Goal: Information Seeking & Learning: Compare options

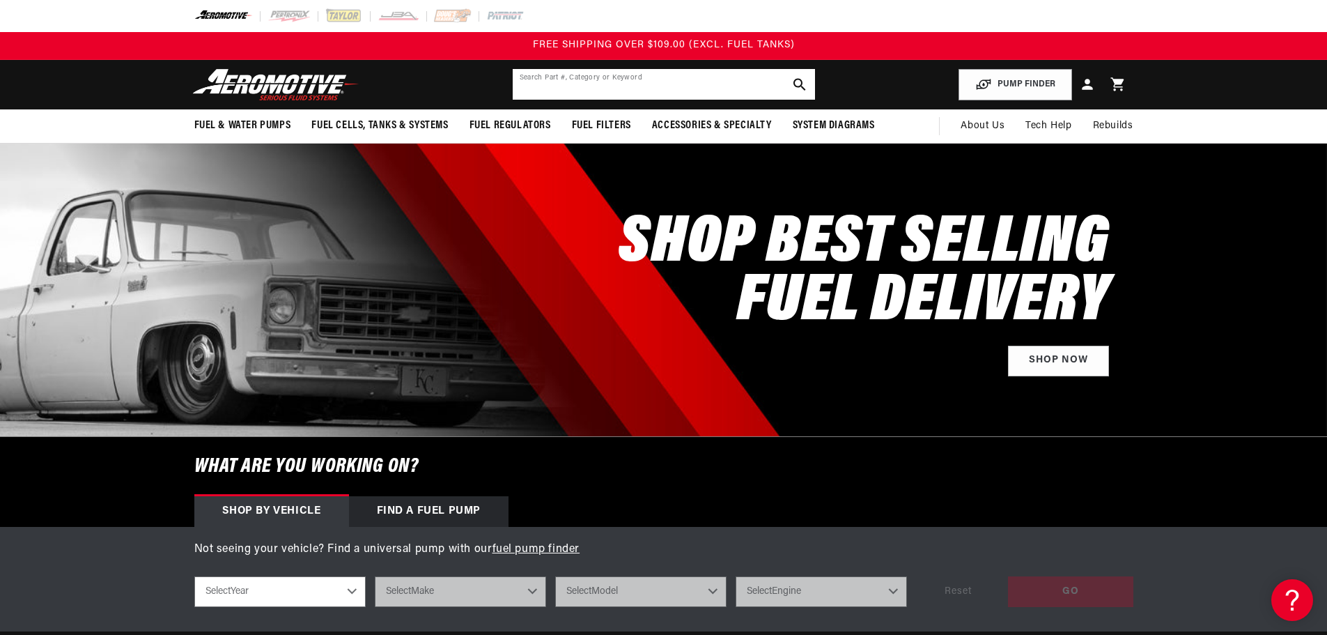
click at [652, 81] on input "text" at bounding box center [664, 84] width 302 height 31
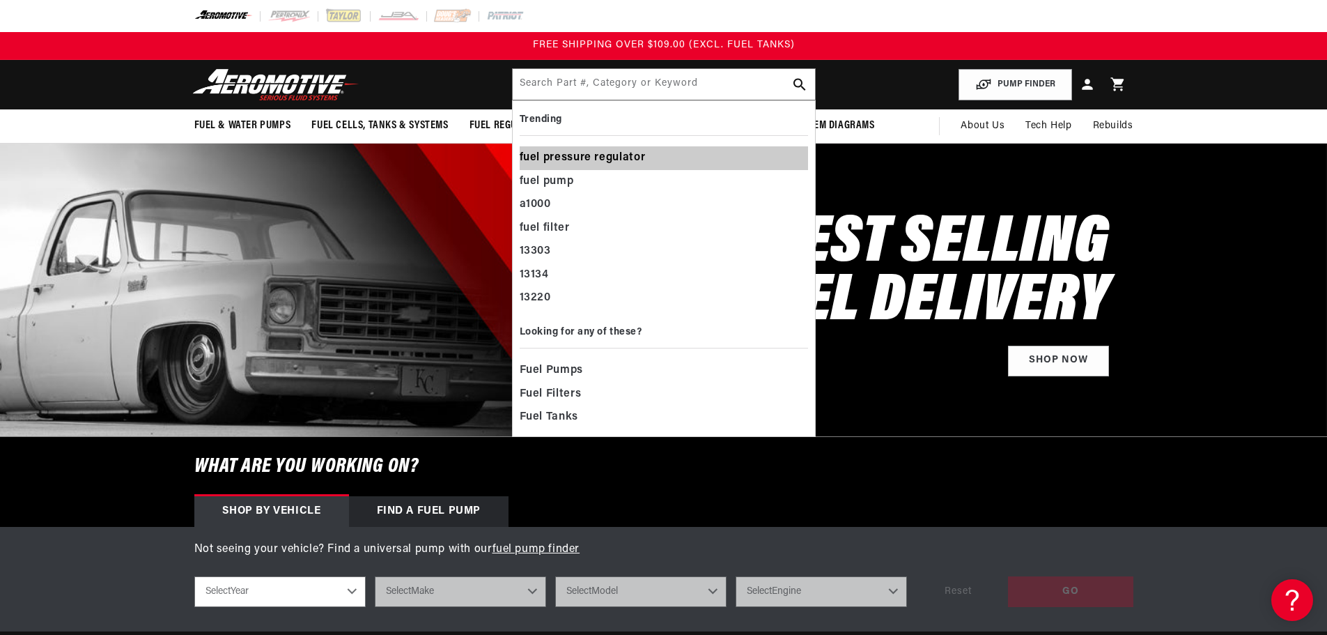
click at [640, 160] on div "fuel pressure regulator" at bounding box center [664, 158] width 288 height 24
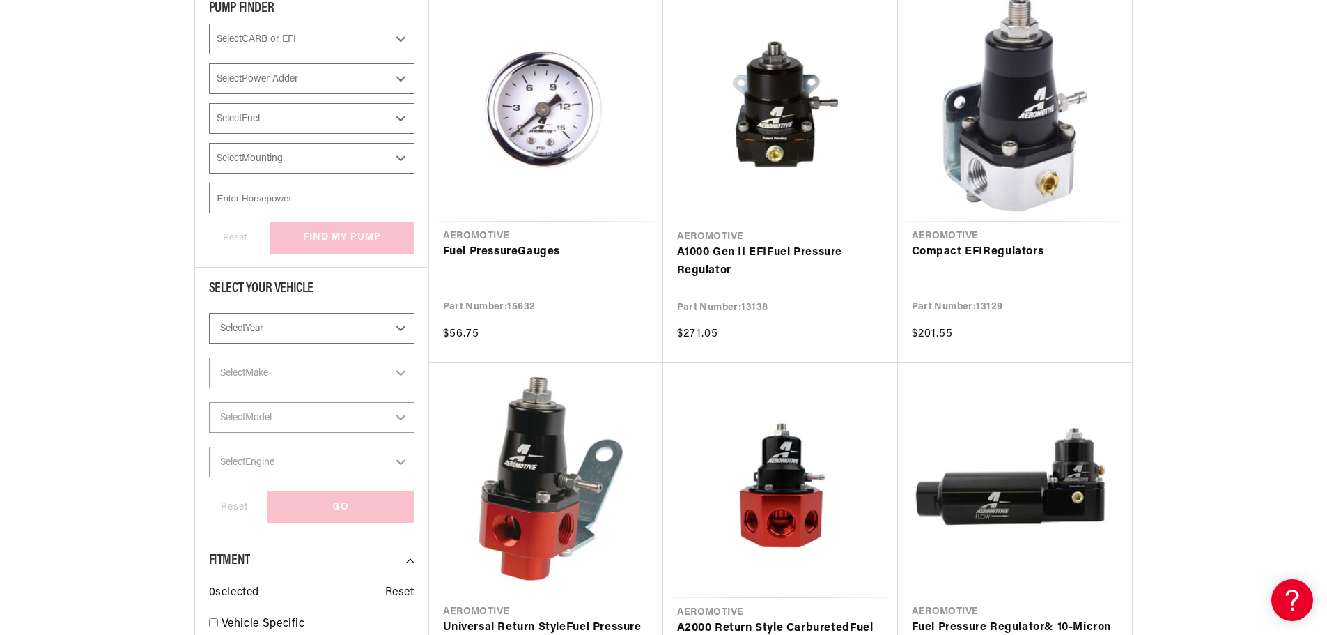
scroll to position [279, 0]
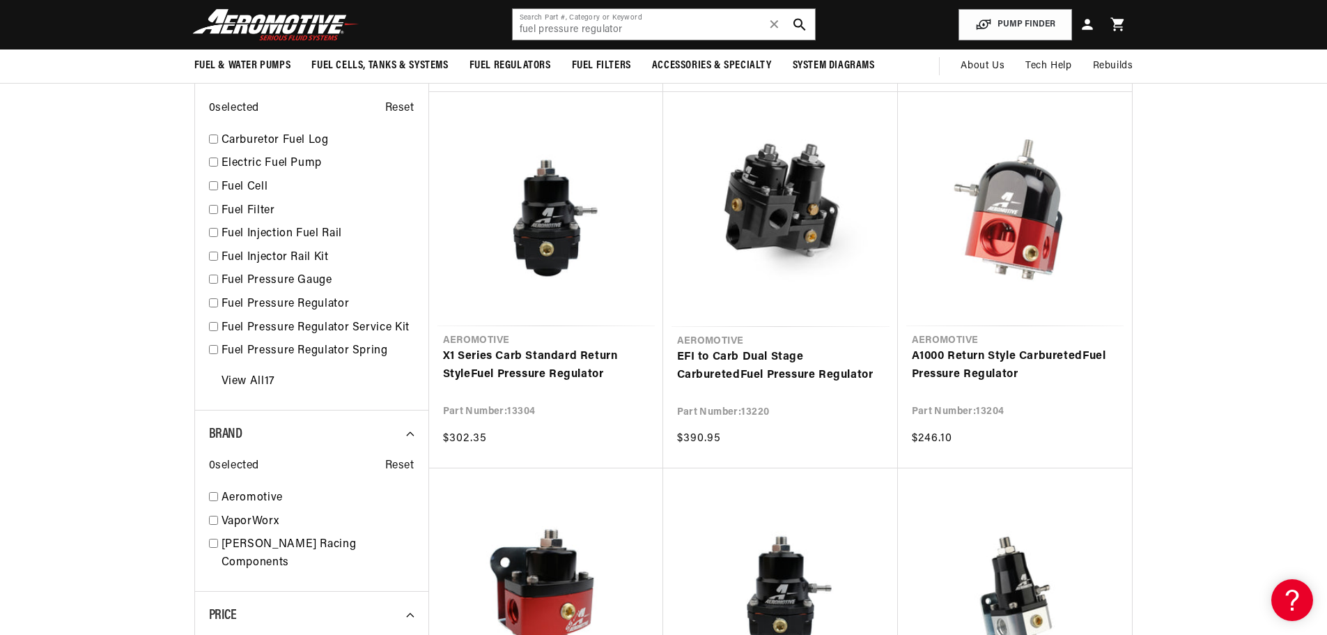
scroll to position [906, 0]
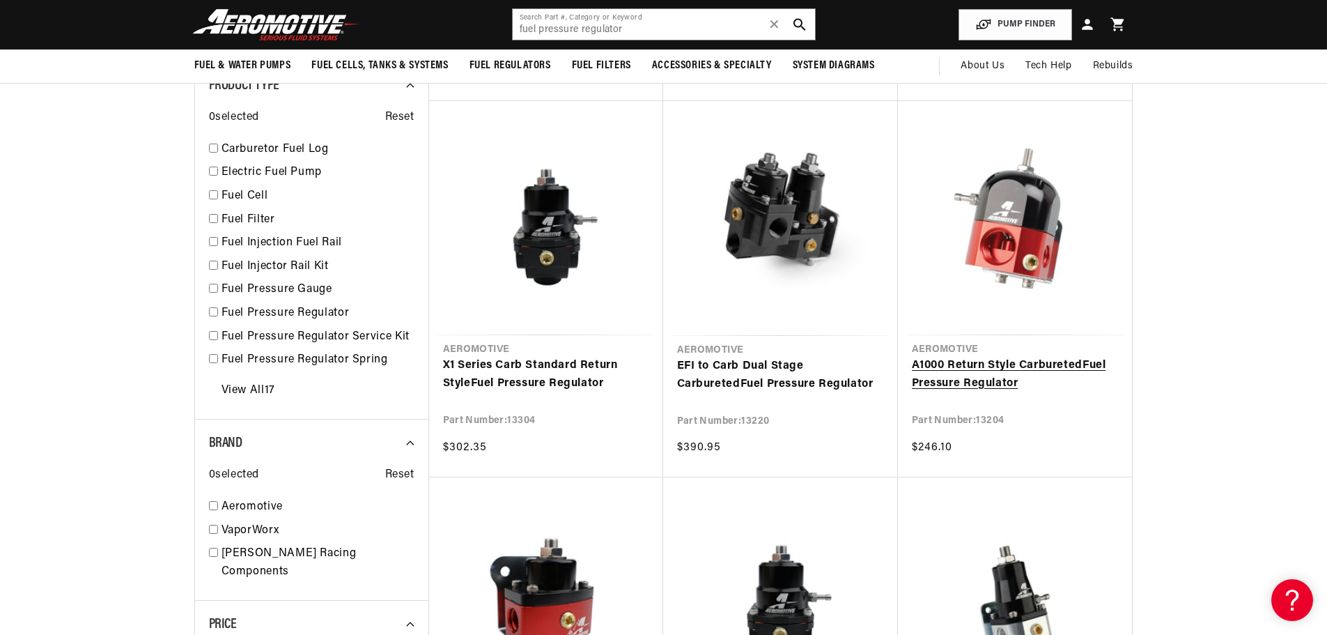
click at [1006, 357] on link "A1000 Return Style Carbureted Fuel Pressure Regulator" at bounding box center [1015, 375] width 206 height 36
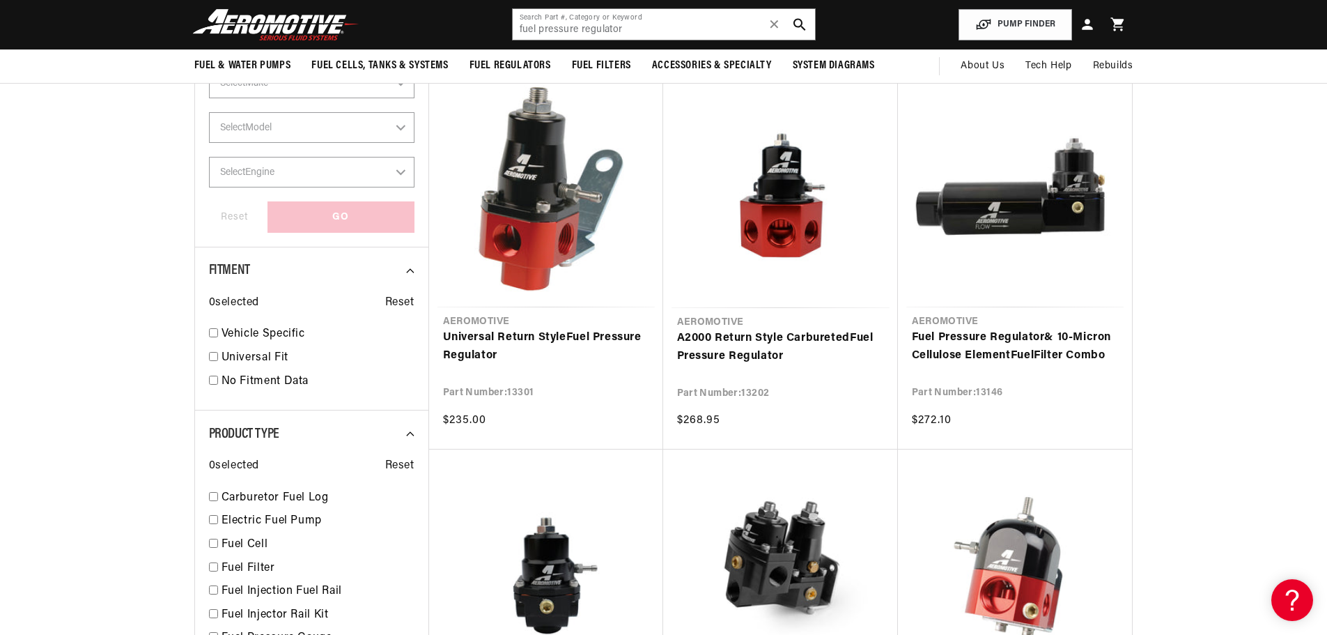
scroll to position [418, 0]
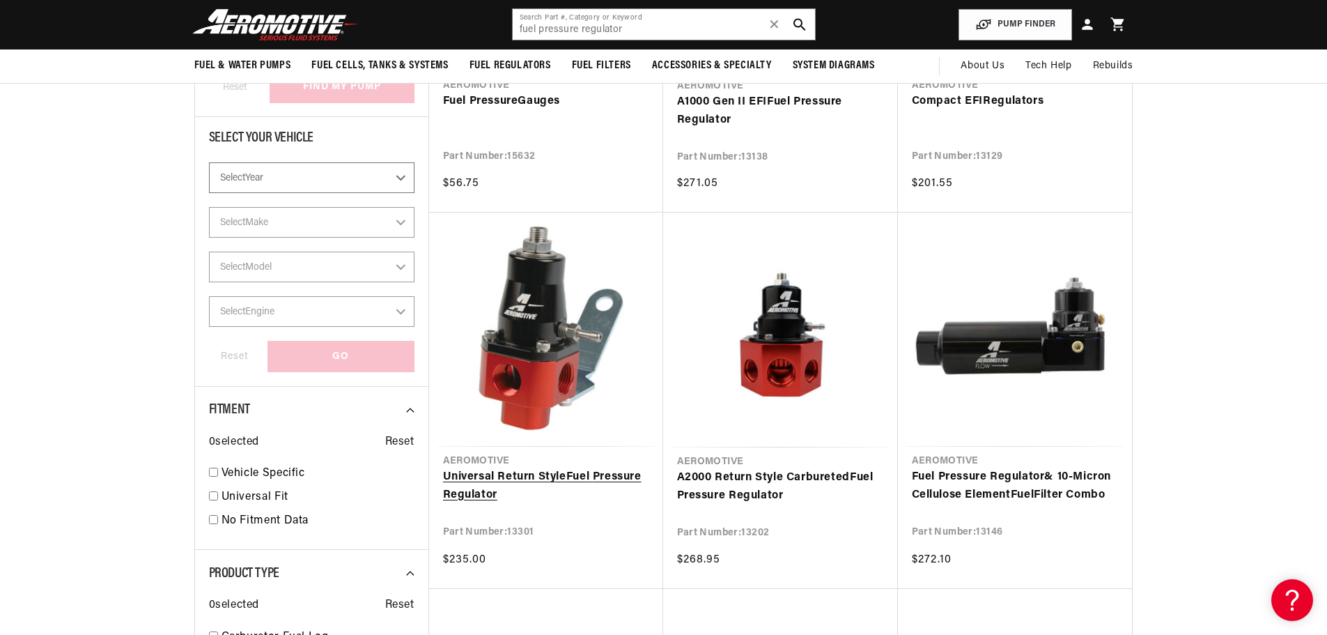
click at [547, 468] on link "Universal Return Style Fuel Pressure Regulator" at bounding box center [546, 486] width 206 height 36
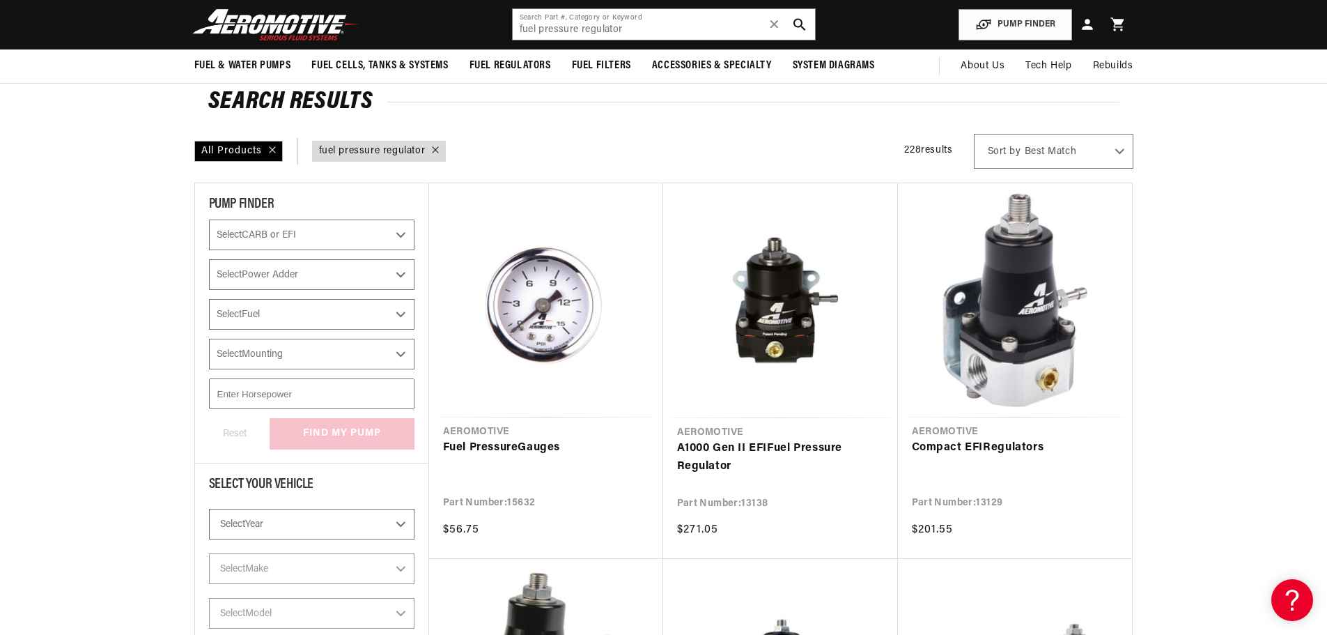
scroll to position [70, 0]
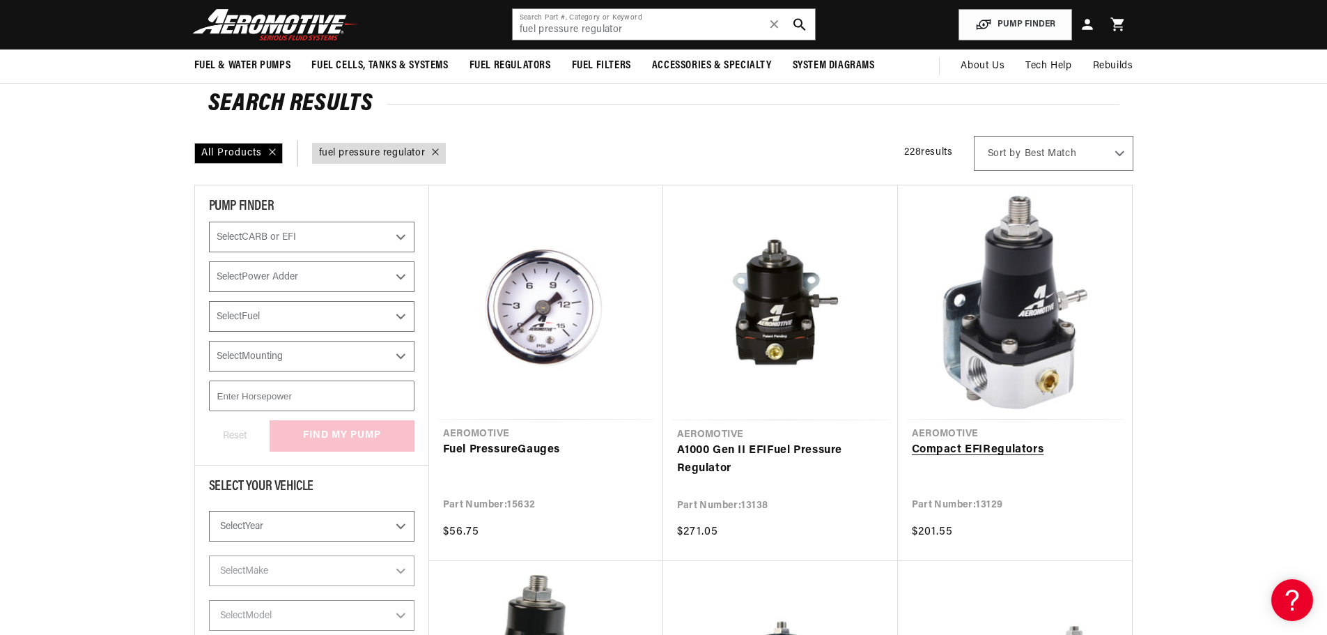
click at [1020, 441] on link "Compact EFI Regulator s" at bounding box center [1015, 450] width 206 height 18
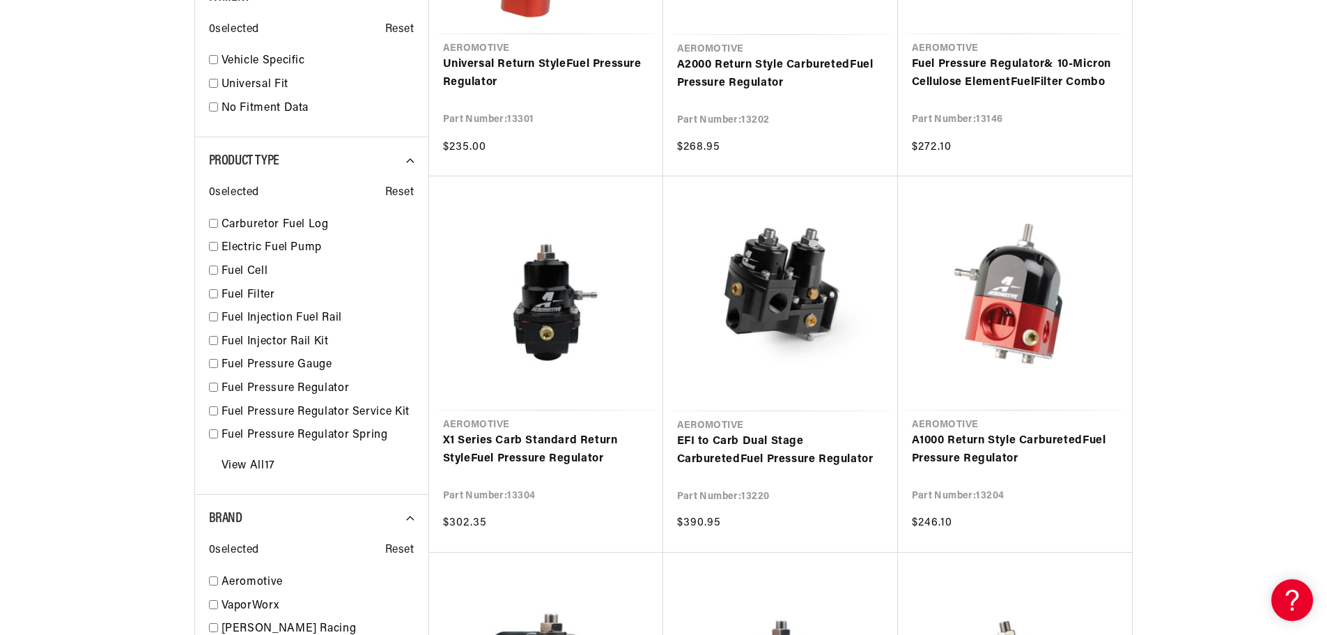
scroll to position [836, 0]
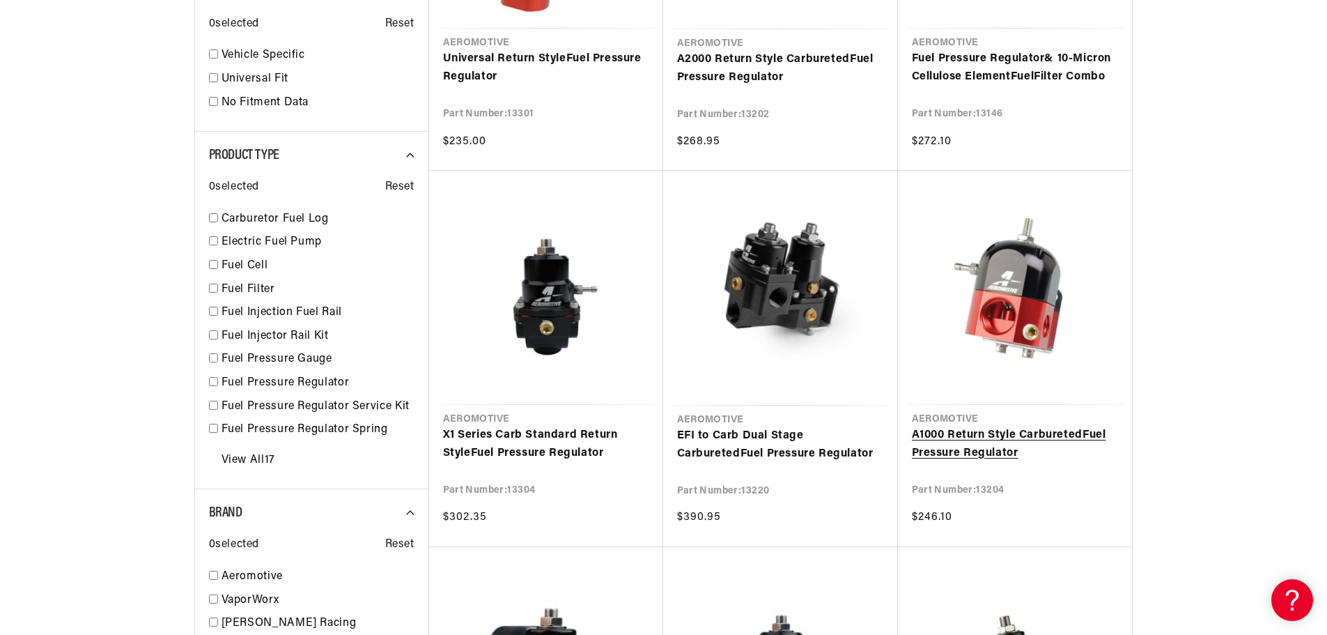
click at [1002, 426] on link "A1000 Return Style Carbureted Fuel Pressure Regulator" at bounding box center [1015, 444] width 206 height 36
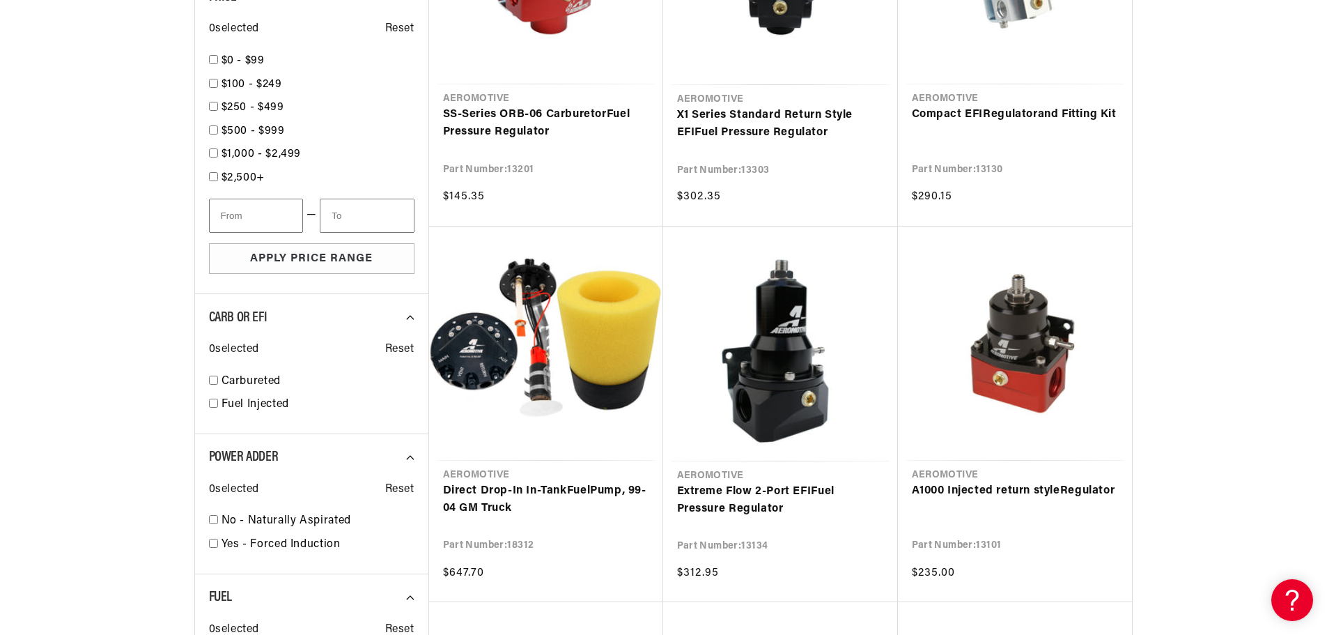
scroll to position [1742, 0]
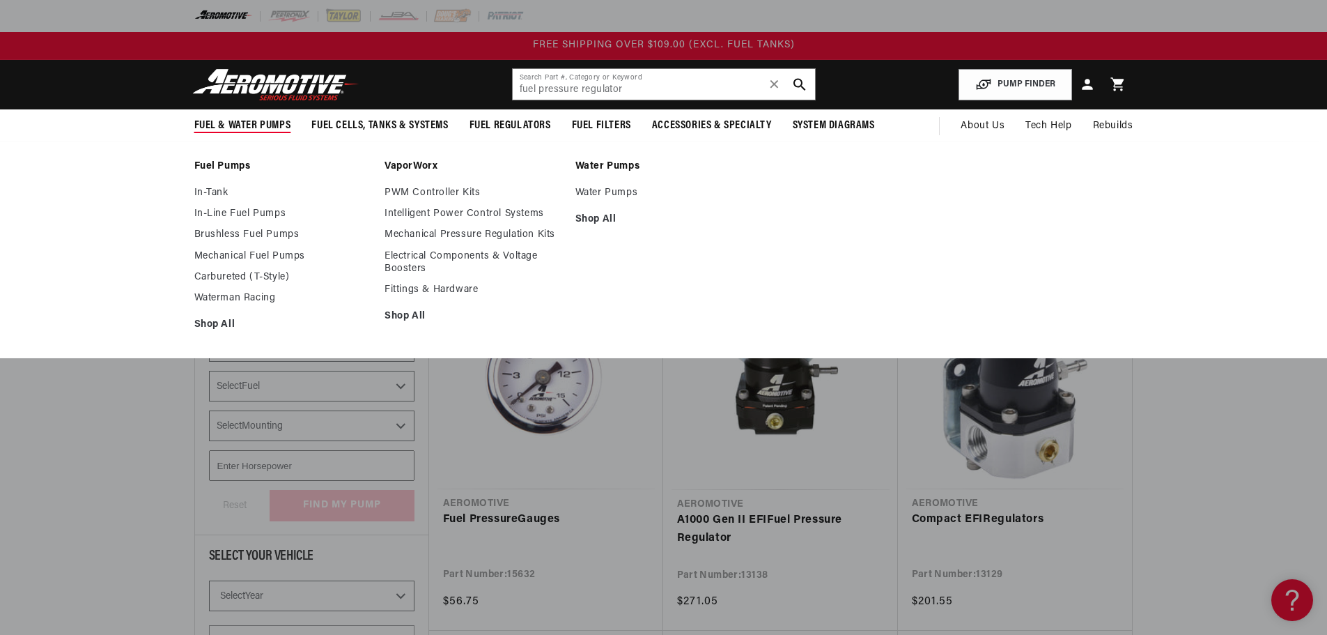
click at [226, 167] on link "Fuel Pumps" at bounding box center [282, 166] width 177 height 13
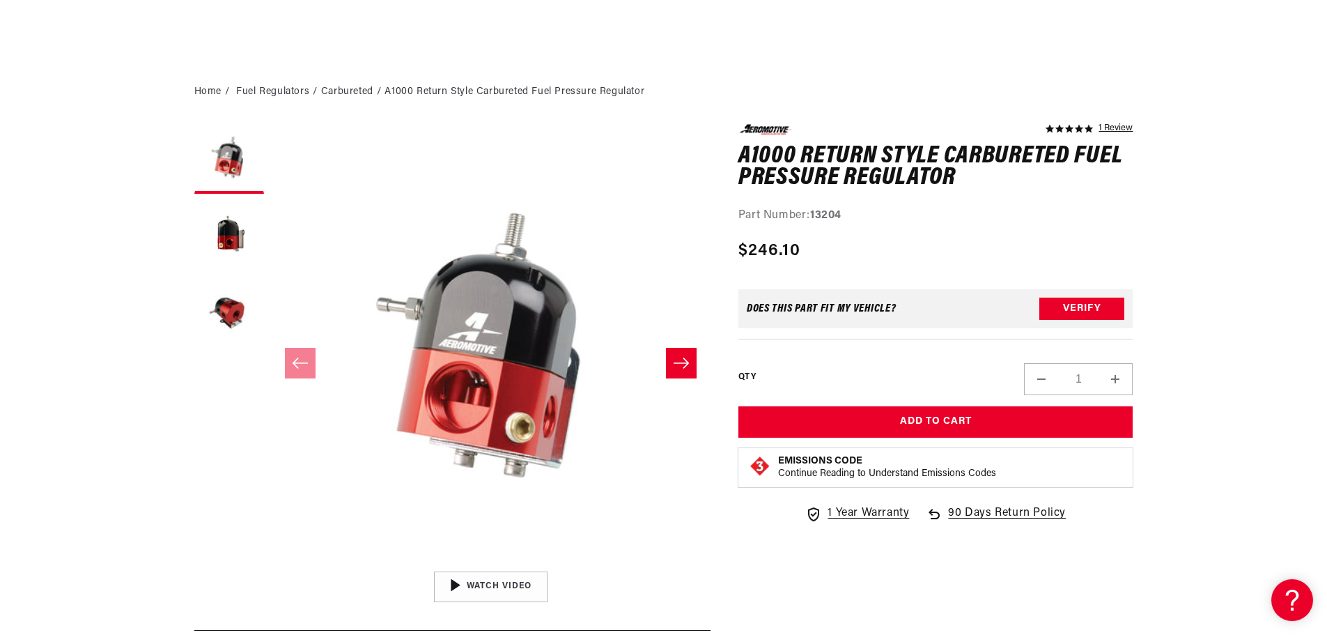
scroll to position [348, 0]
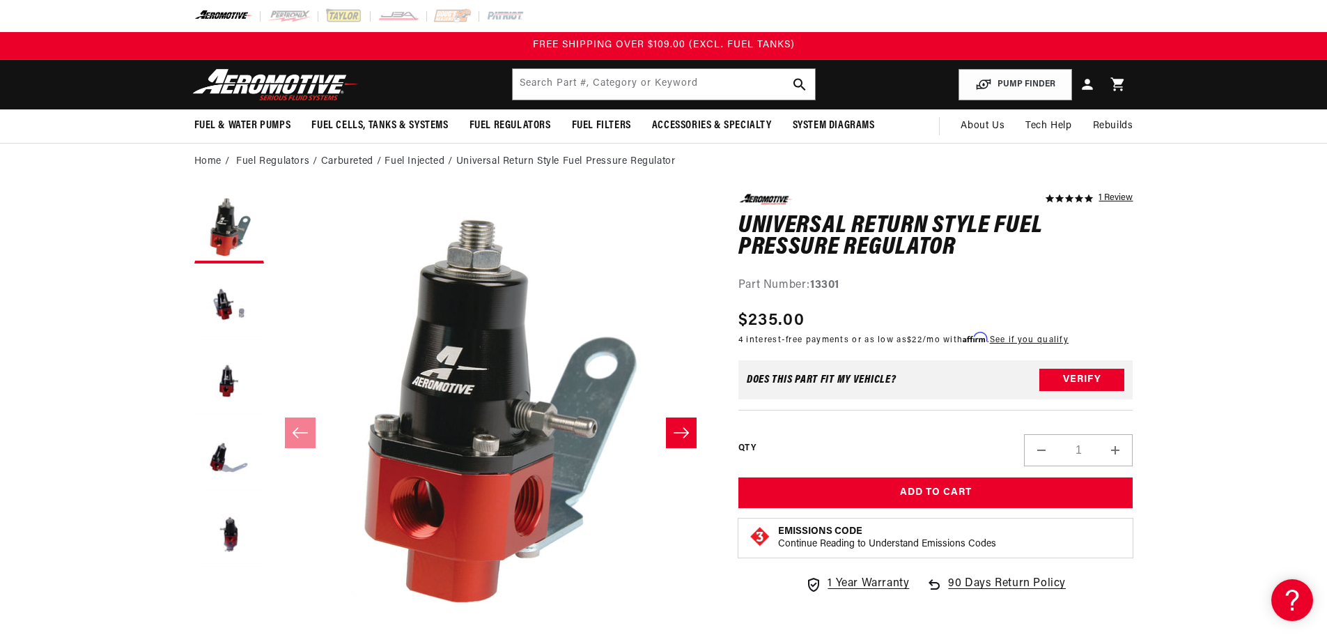
click at [920, 234] on h1 "Universal Return Style Fuel Pressure Regulator" at bounding box center [936, 237] width 395 height 44
click at [919, 294] on div "Part Number: 13301" at bounding box center [936, 286] width 395 height 18
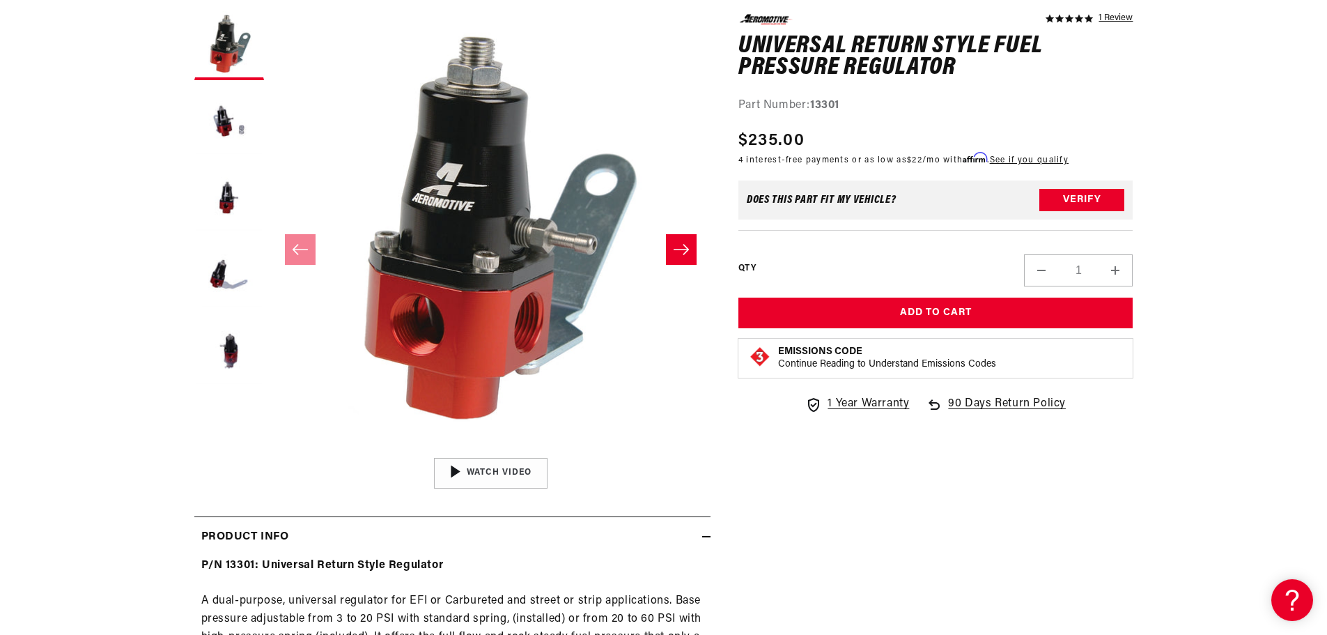
scroll to position [209, 0]
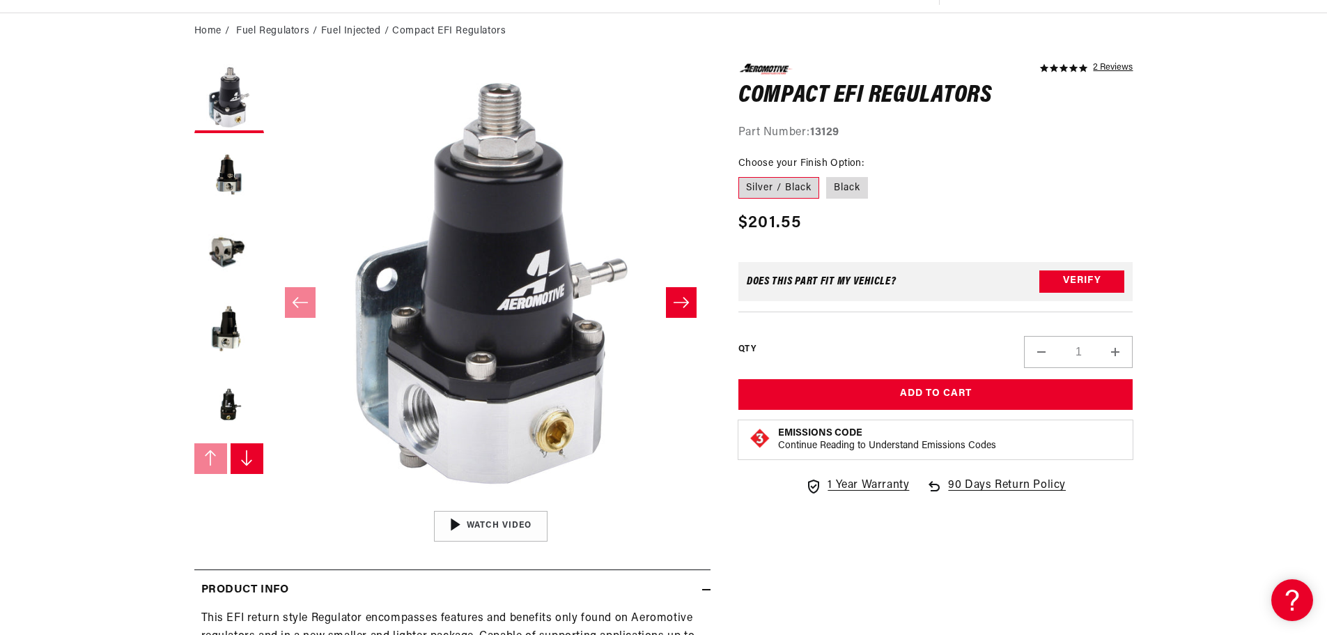
scroll to position [139, 0]
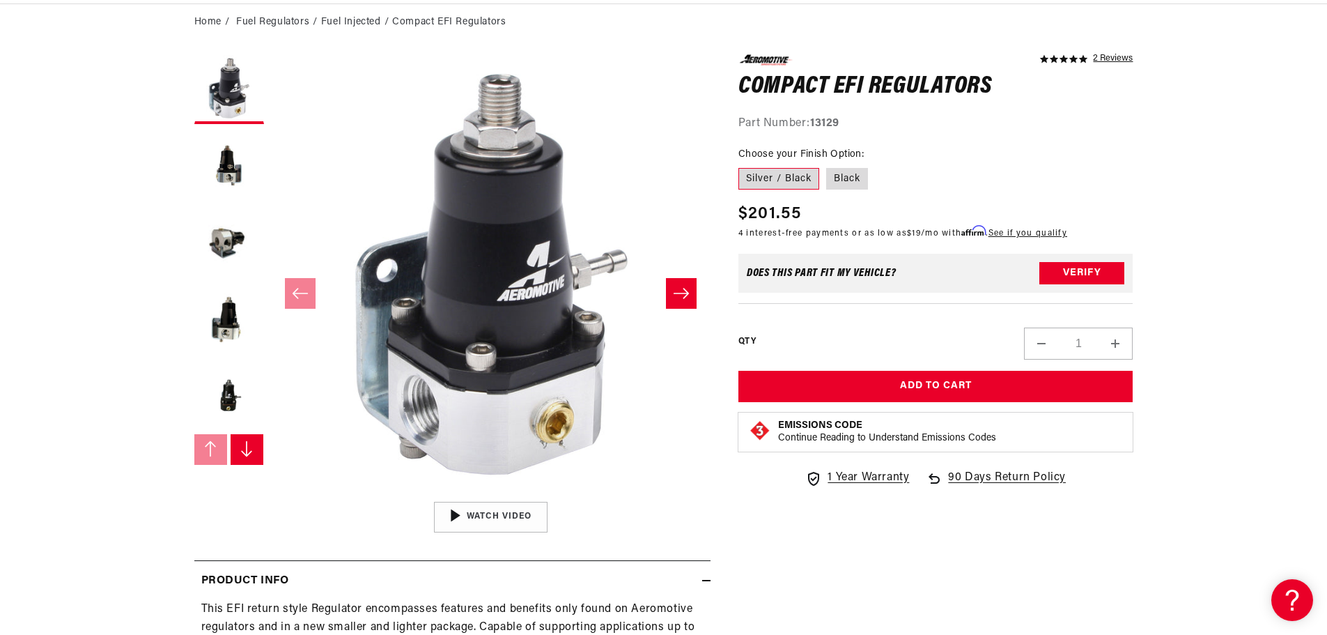
click at [747, 340] on label "QTY" at bounding box center [747, 342] width 17 height 12
click at [1058, 340] on input "1" at bounding box center [1078, 344] width 40 height 32
click at [747, 340] on label "QTY" at bounding box center [747, 342] width 17 height 12
click at [1058, 340] on input "1" at bounding box center [1078, 344] width 40 height 32
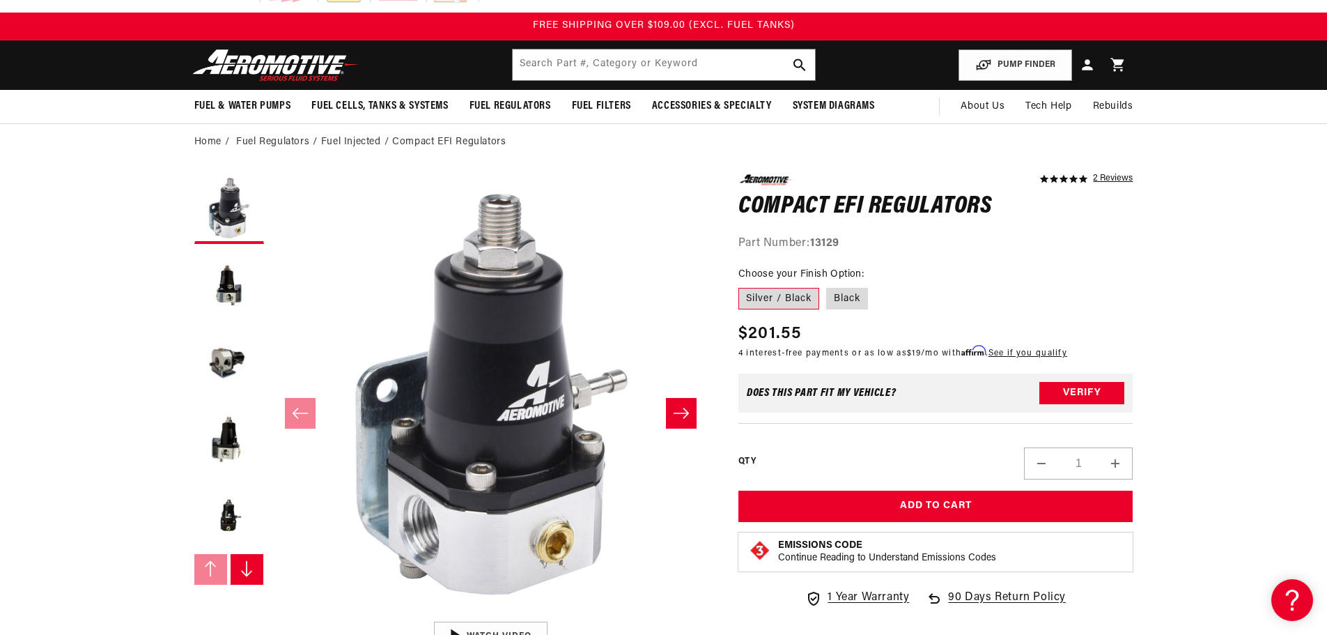
scroll to position [0, 0]
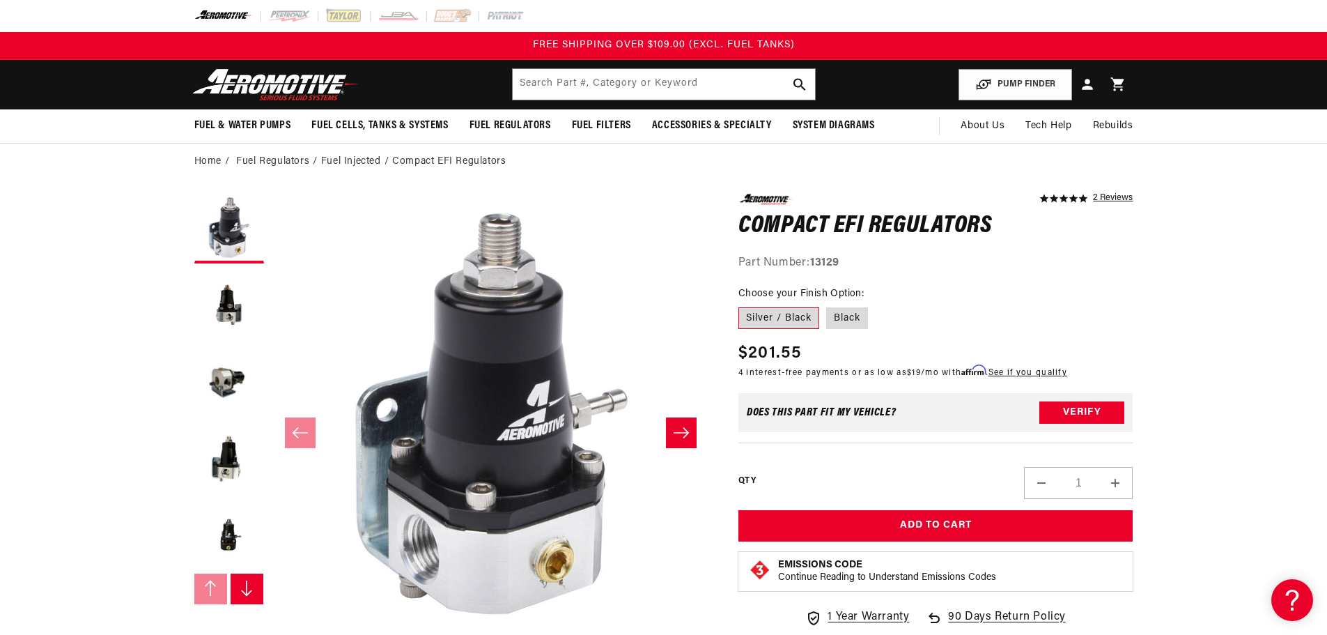
click at [833, 371] on p "4 interest-free payments or as low as $19 /mo with Affirm . See if you qualify" at bounding box center [903, 372] width 329 height 13
click at [836, 373] on p "4 interest-free payments or as low as $19 /mo with Affirm . See if you qualify" at bounding box center [903, 372] width 329 height 13
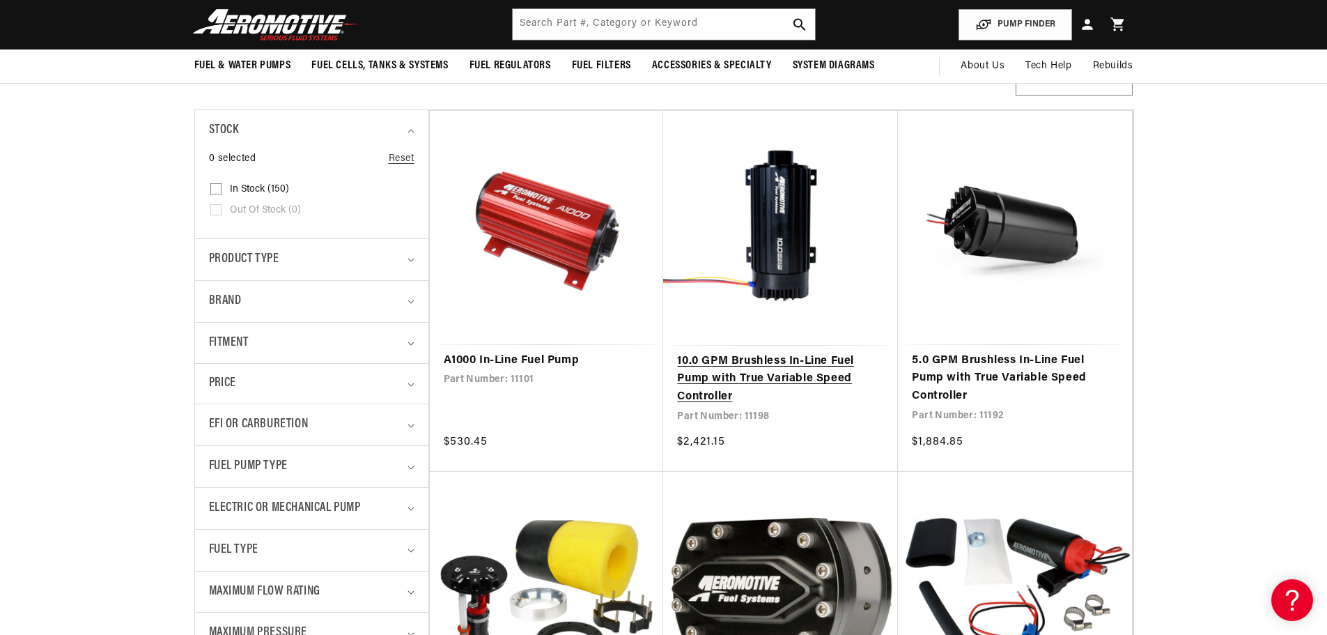
scroll to position [209, 0]
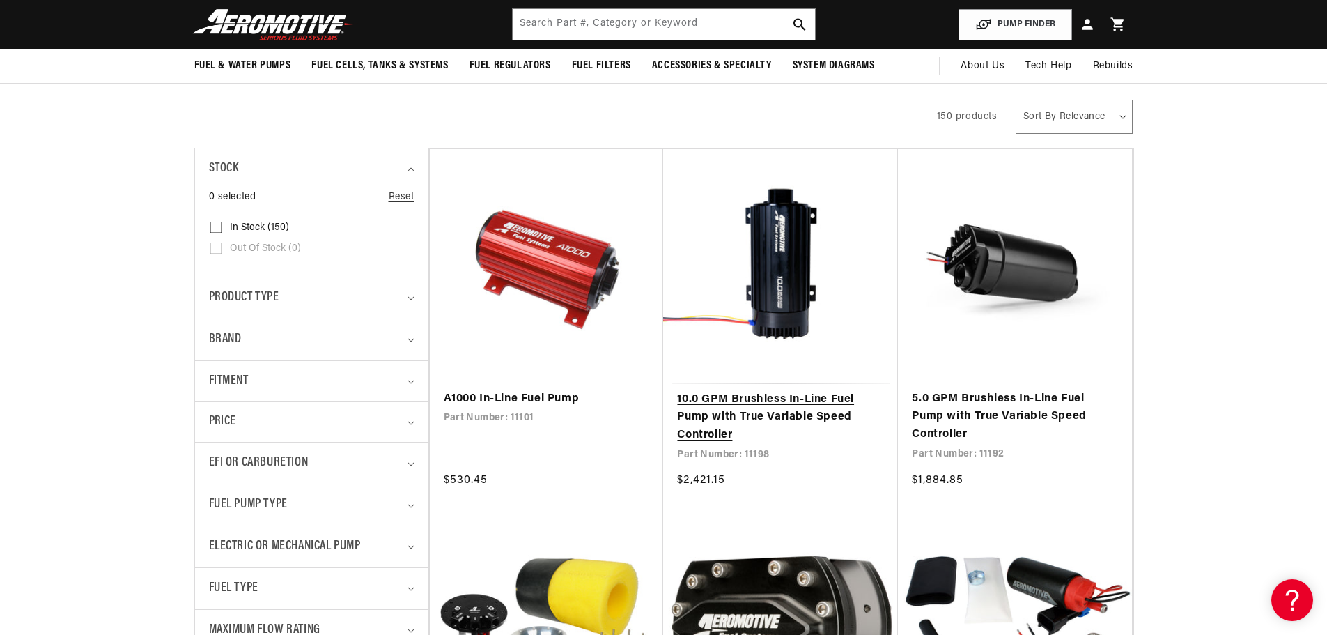
click at [760, 391] on link "10.0 GPM Brushless In-Line Fuel Pump with True Variable Speed Controller" at bounding box center [780, 418] width 207 height 54
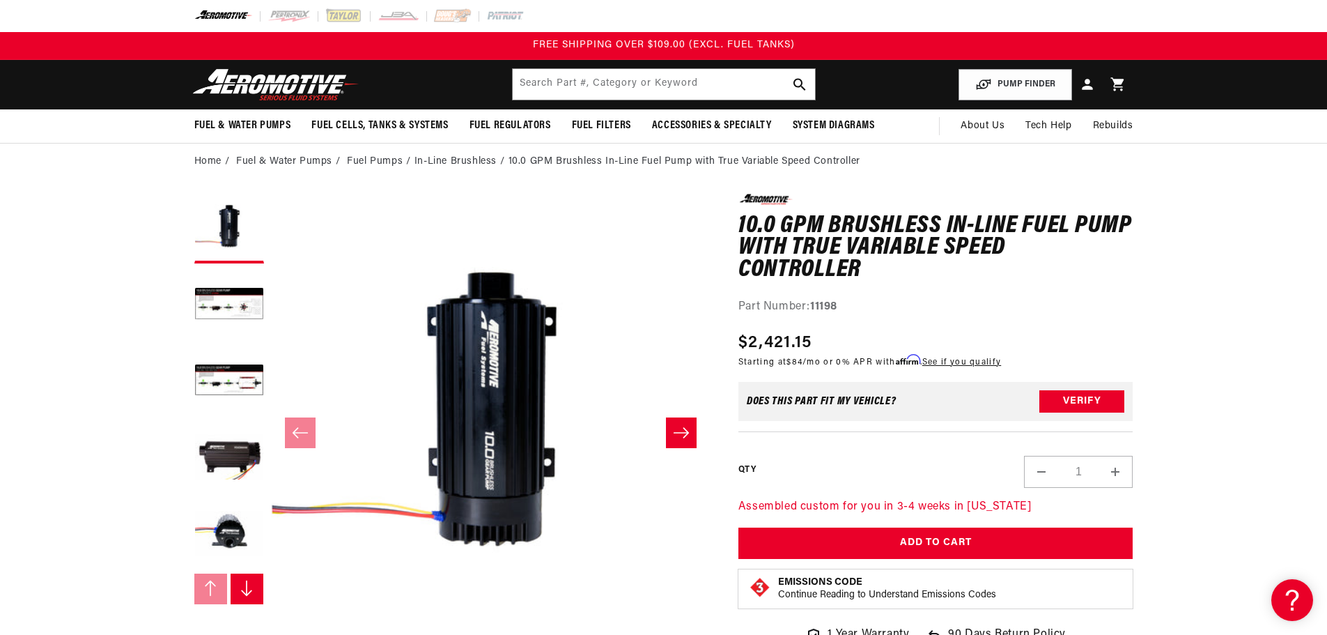
click at [863, 505] on p "Assembled custom for you in 3-4 weeks in Kansas" at bounding box center [936, 507] width 395 height 18
copy div "Assembled custom for you in 3-4 weeks in Kansas"
click at [266, 82] on img at bounding box center [276, 84] width 174 height 33
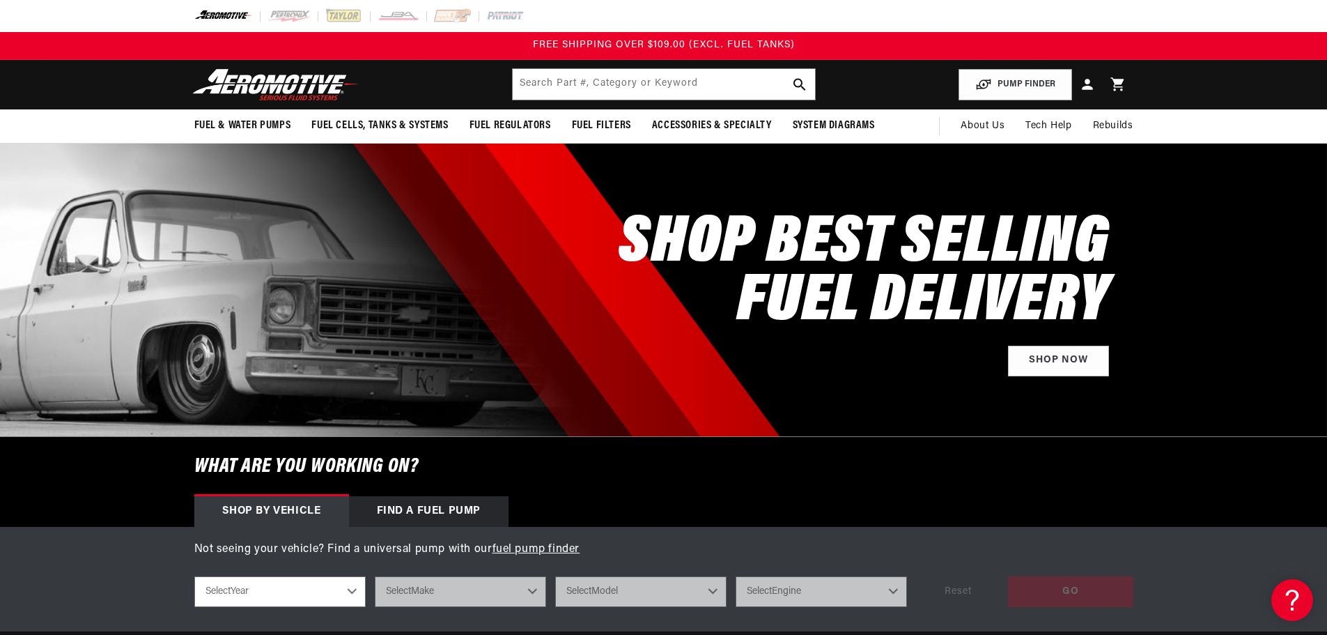
click at [878, 251] on h2 "SHOP BEST SELLING FUEL DELIVERY" at bounding box center [864, 273] width 490 height 117
click at [913, 302] on h2 "SHOP BEST SELLING FUEL DELIVERY" at bounding box center [864, 273] width 490 height 117
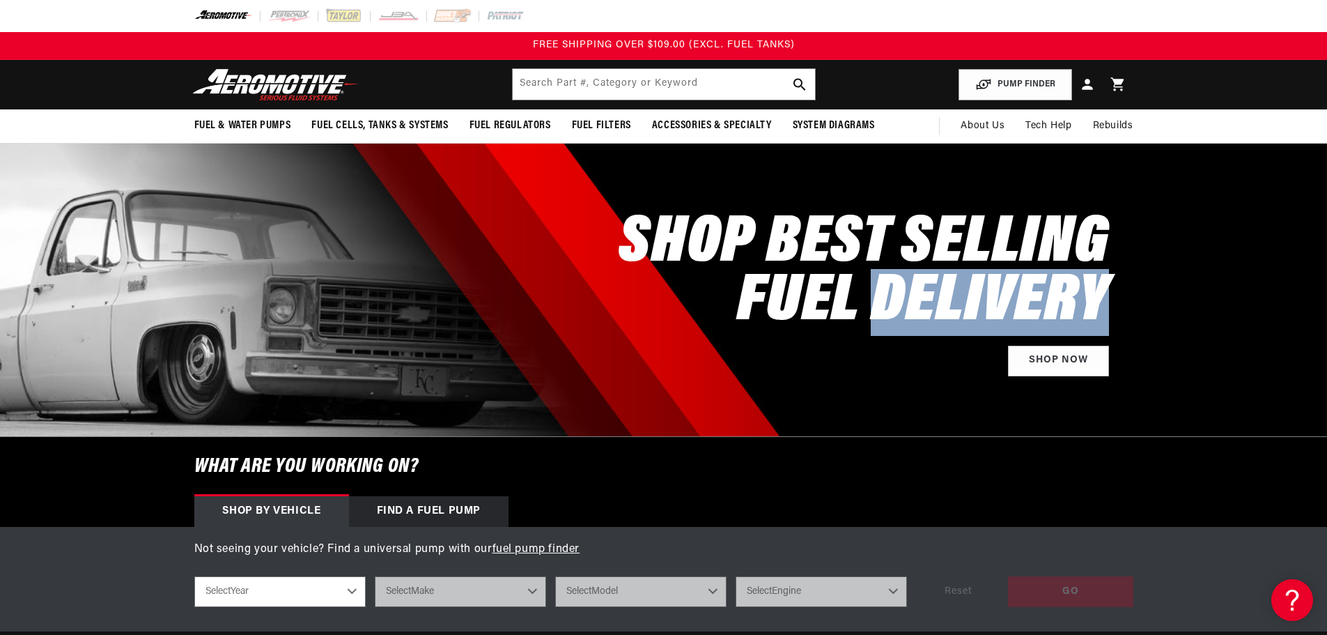
click at [913, 302] on h2 "SHOP BEST SELLING FUEL DELIVERY" at bounding box center [864, 273] width 490 height 117
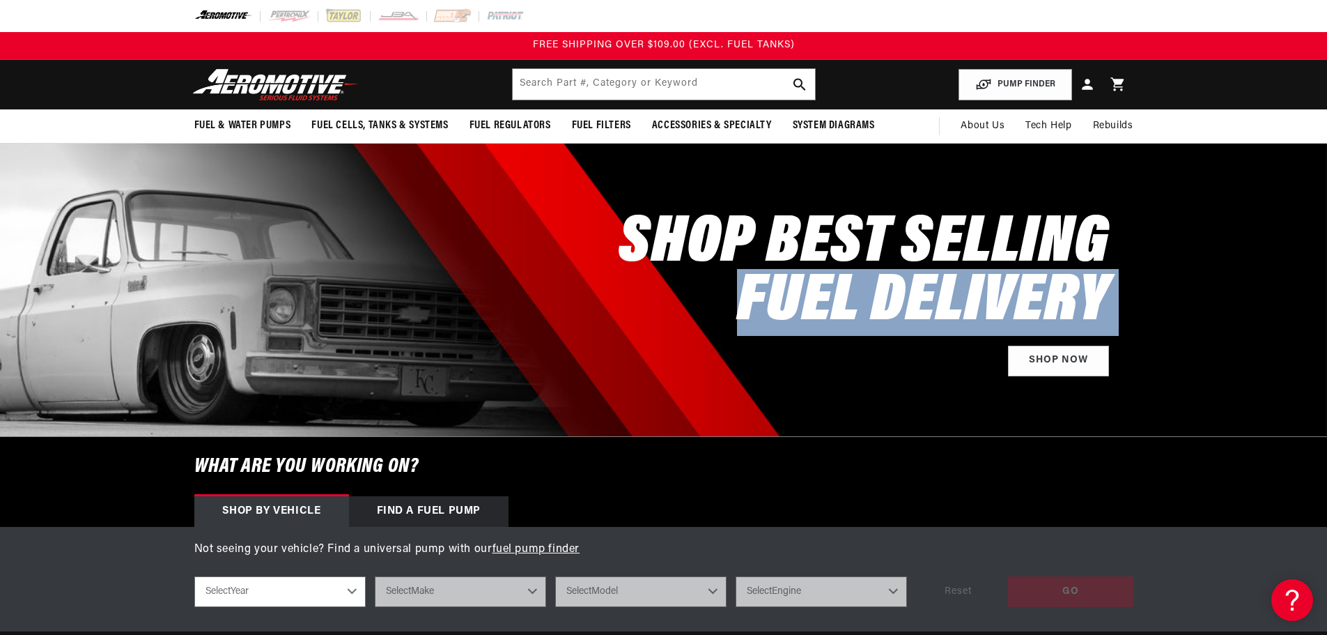
click at [913, 302] on h2 "SHOP BEST SELLING FUEL DELIVERY" at bounding box center [864, 273] width 490 height 117
click at [927, 298] on h2 "SHOP BEST SELLING FUEL DELIVERY" at bounding box center [864, 273] width 490 height 117
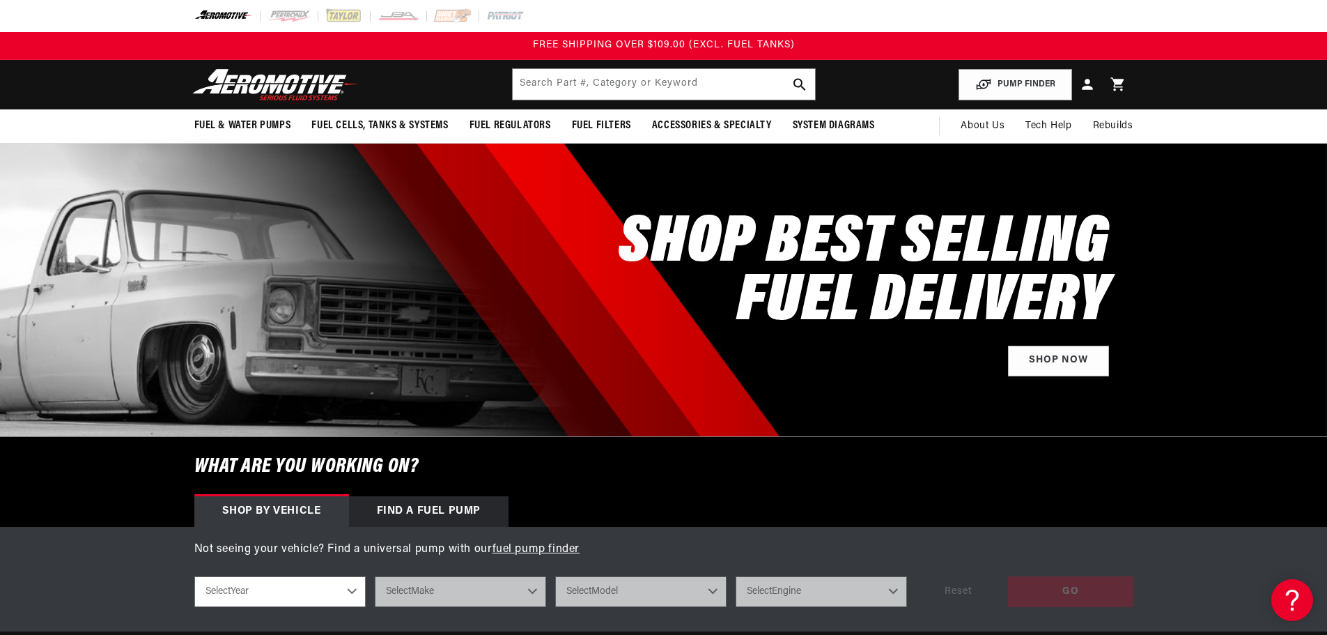
click at [928, 295] on h2 "SHOP BEST SELLING FUEL DELIVERY" at bounding box center [864, 273] width 490 height 117
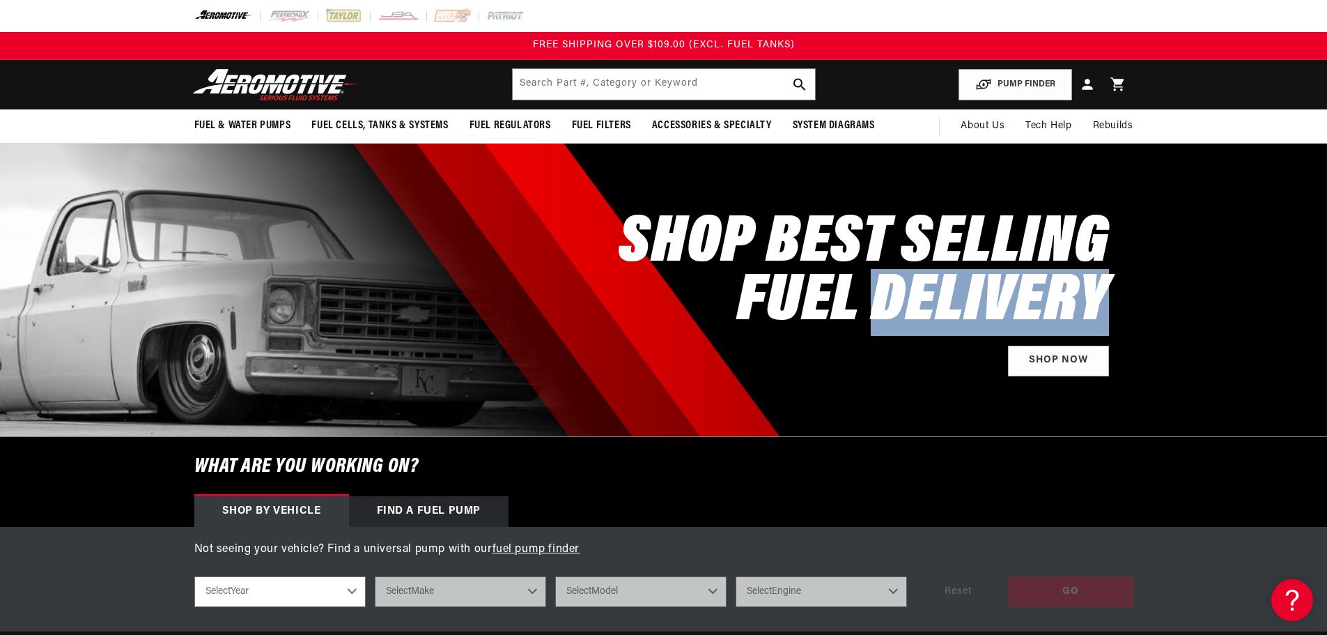
click at [928, 295] on h2 "SHOP BEST SELLING FUEL DELIVERY" at bounding box center [864, 273] width 490 height 117
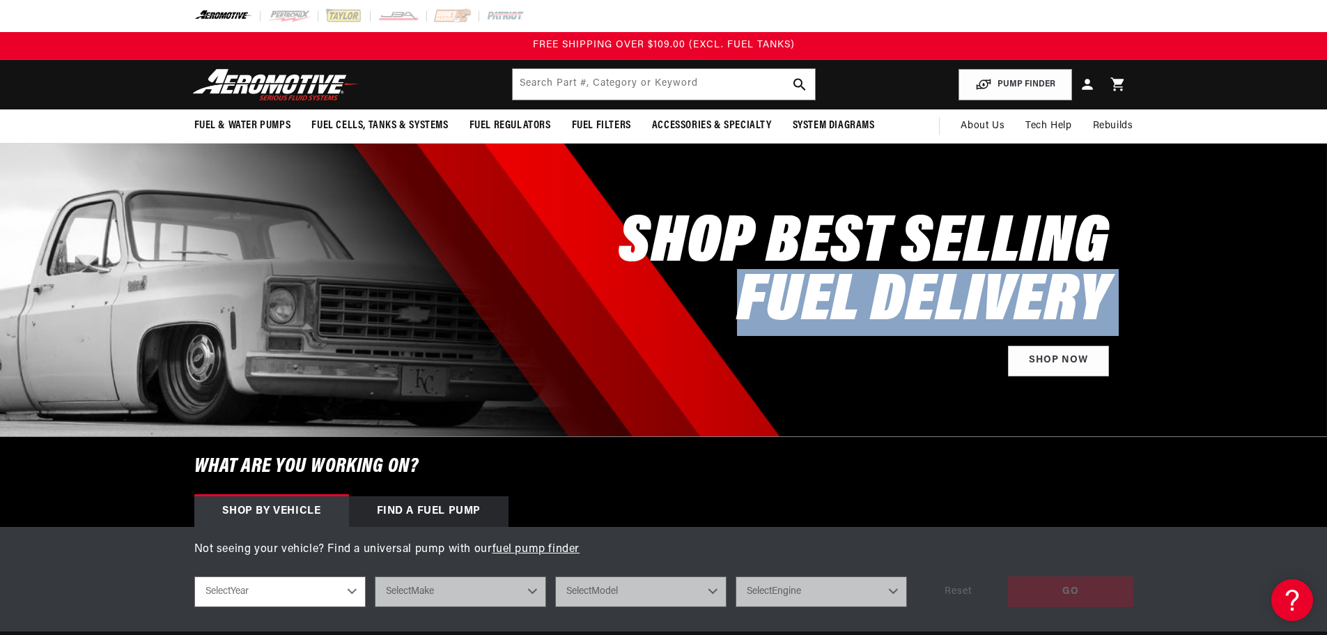
click at [928, 295] on h2 "SHOP BEST SELLING FUEL DELIVERY" at bounding box center [864, 273] width 490 height 117
